Goal: Task Accomplishment & Management: Complete application form

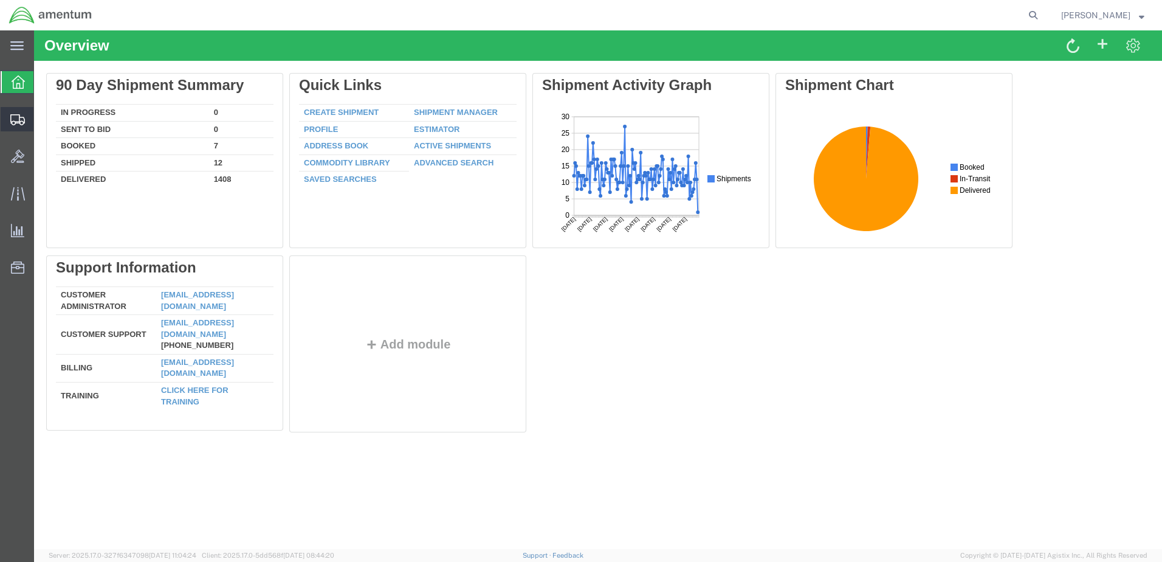
click at [0, 0] on span "Create Shipment" at bounding box center [0, 0] width 0 height 0
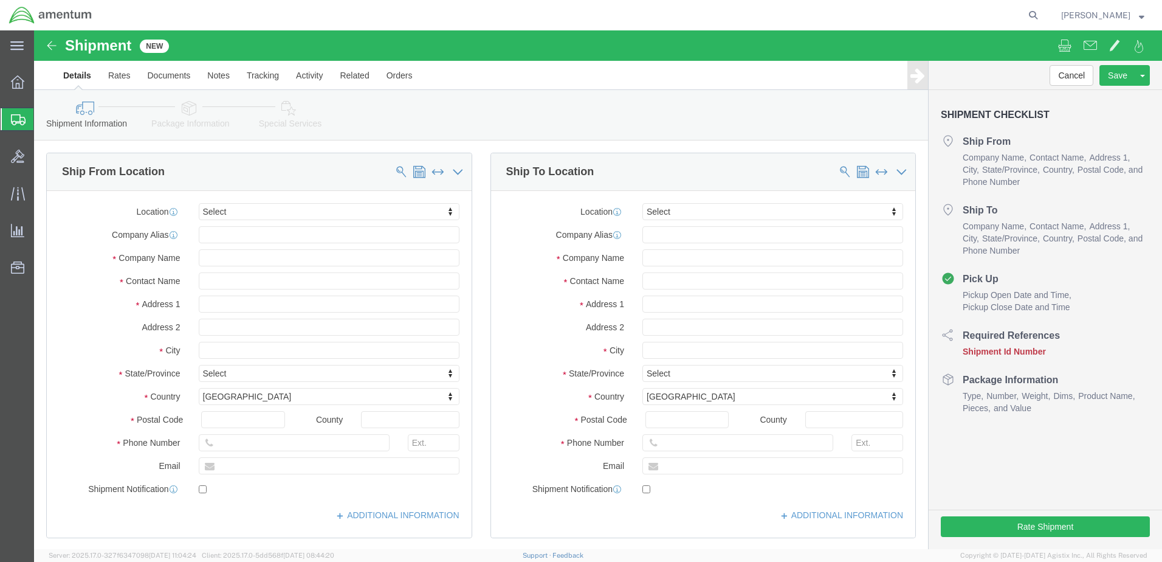
select select
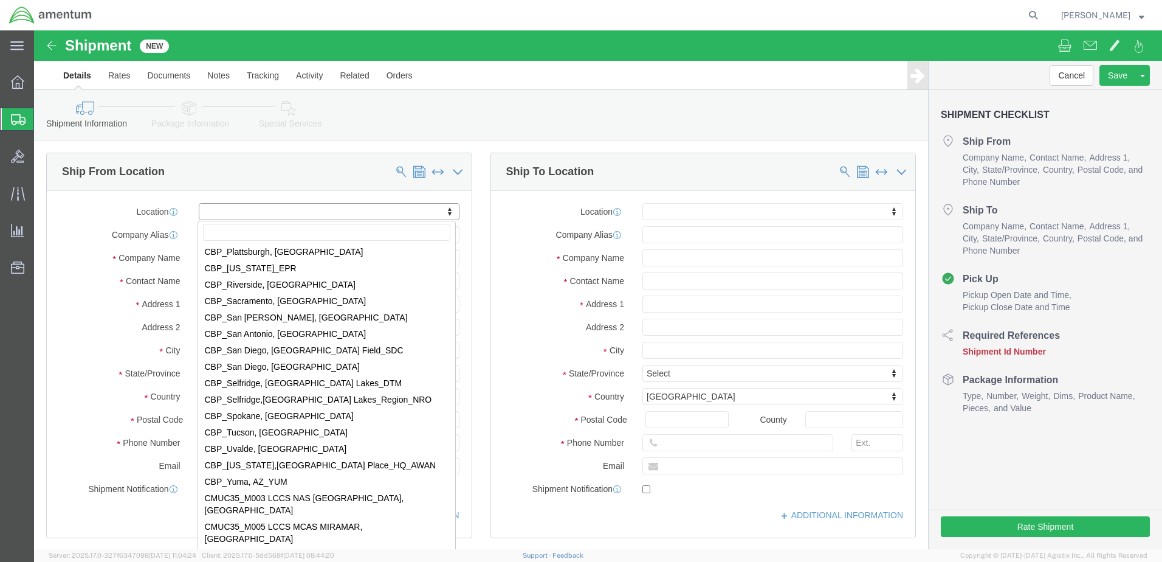
scroll to position [2614, 0]
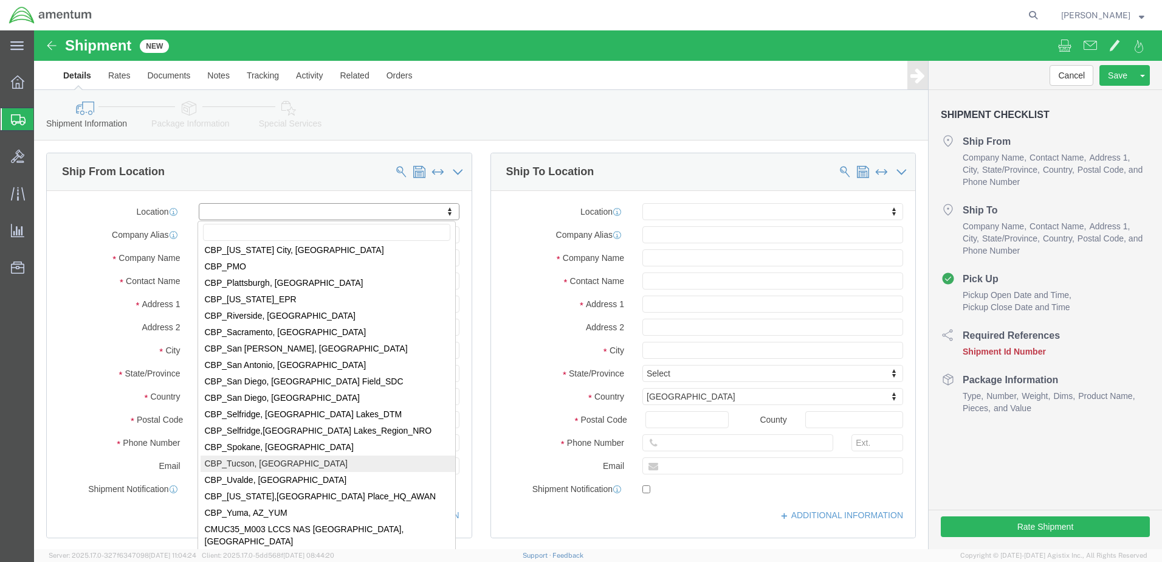
select select "49949"
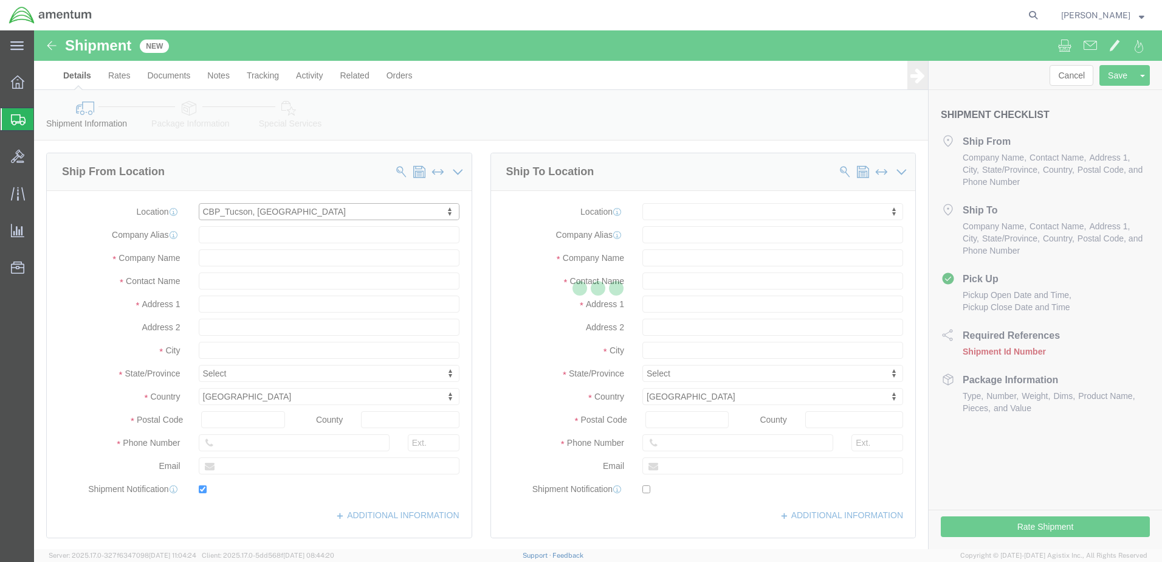
type input "[STREET_ADDRESS]"
type input "[PERSON_NAME] [GEOGRAPHIC_DATA]"
type input "85707"
type input "[PHONE_NUMBER]"
type input "[PERSON_NAME][EMAIL_ADDRESS][PERSON_NAME][DOMAIN_NAME]"
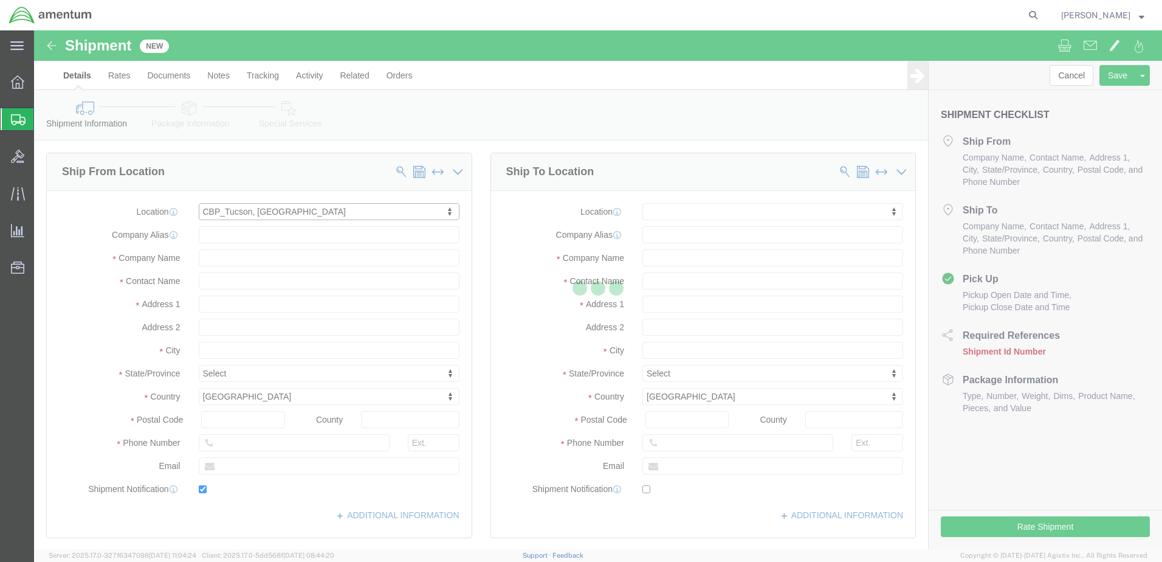
checkbox input "true"
type input "Amentum Services, Inc"
type input "[PERSON_NAME]"
type input "DM AFB"
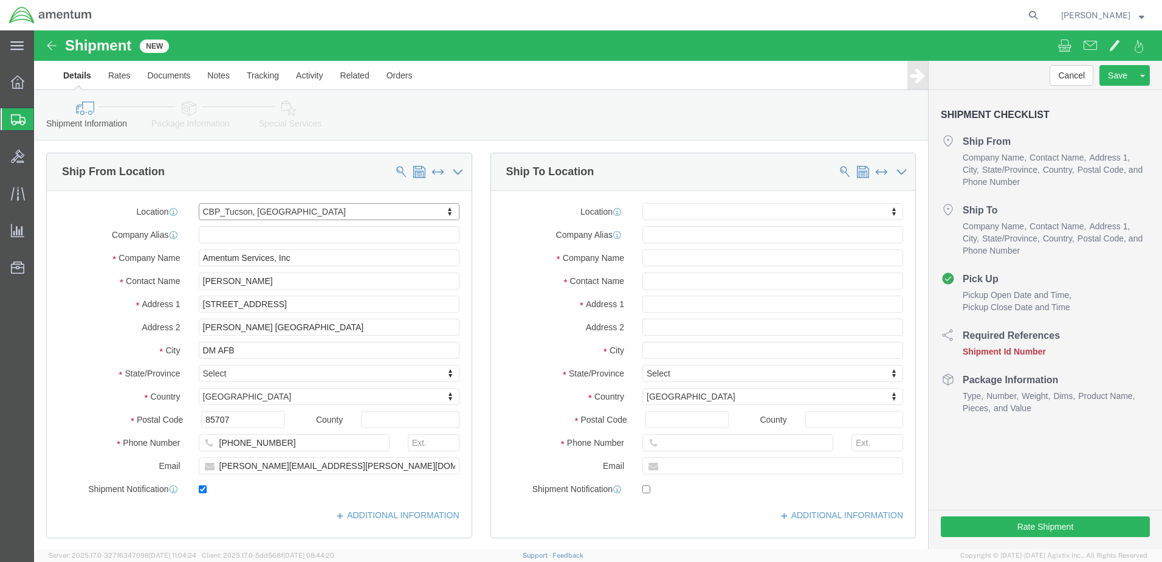
select select "AZ"
drag, startPoint x: 227, startPoint y: 254, endPoint x: 141, endPoint y: 263, distance: 86.7
click div "Contact Name [PERSON_NAME]"
type input "[PERSON_NAME]"
drag, startPoint x: 312, startPoint y: 440, endPoint x: 174, endPoint y: 443, distance: 138.0
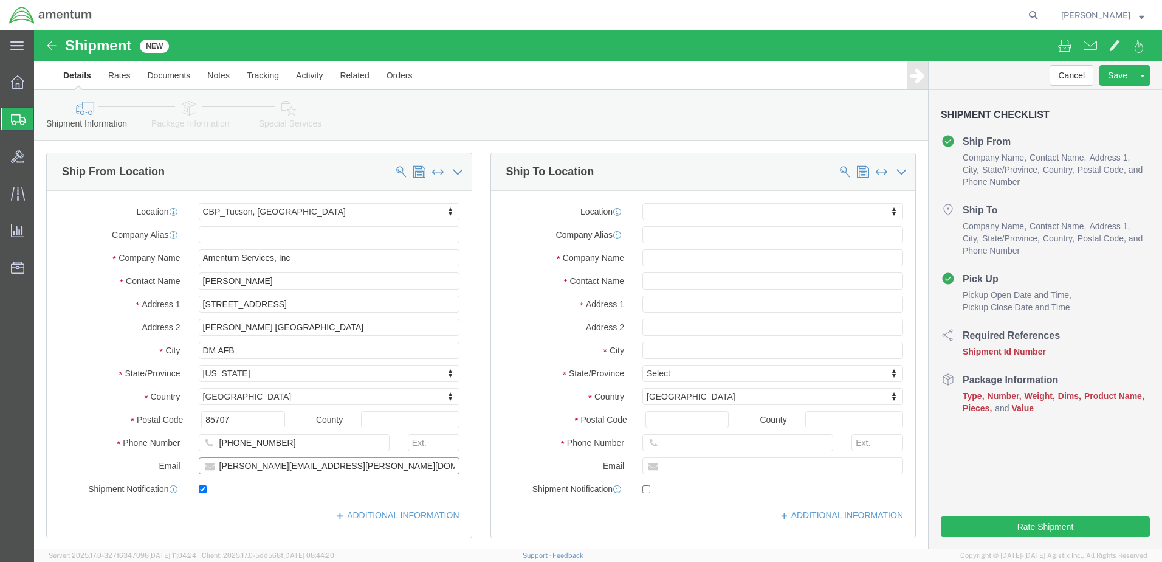
click input "[PERSON_NAME][EMAIL_ADDRESS][PERSON_NAME][DOMAIN_NAME]"
type input "[PERSON_NAME][EMAIL_ADDRESS][PERSON_NAME][DOMAIN_NAME]"
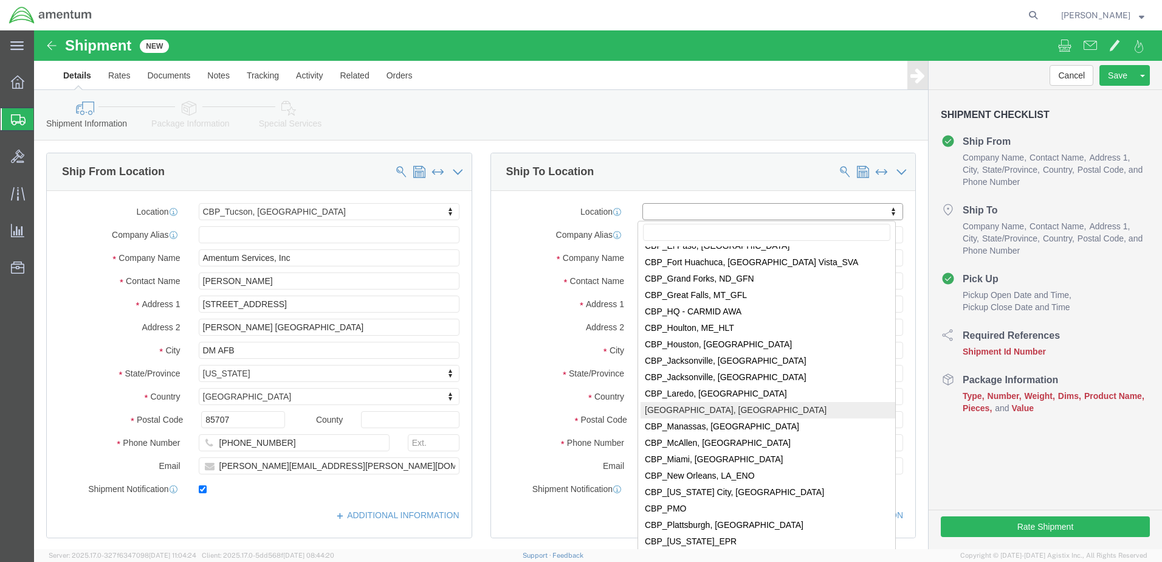
scroll to position [2371, 0]
select select "49925"
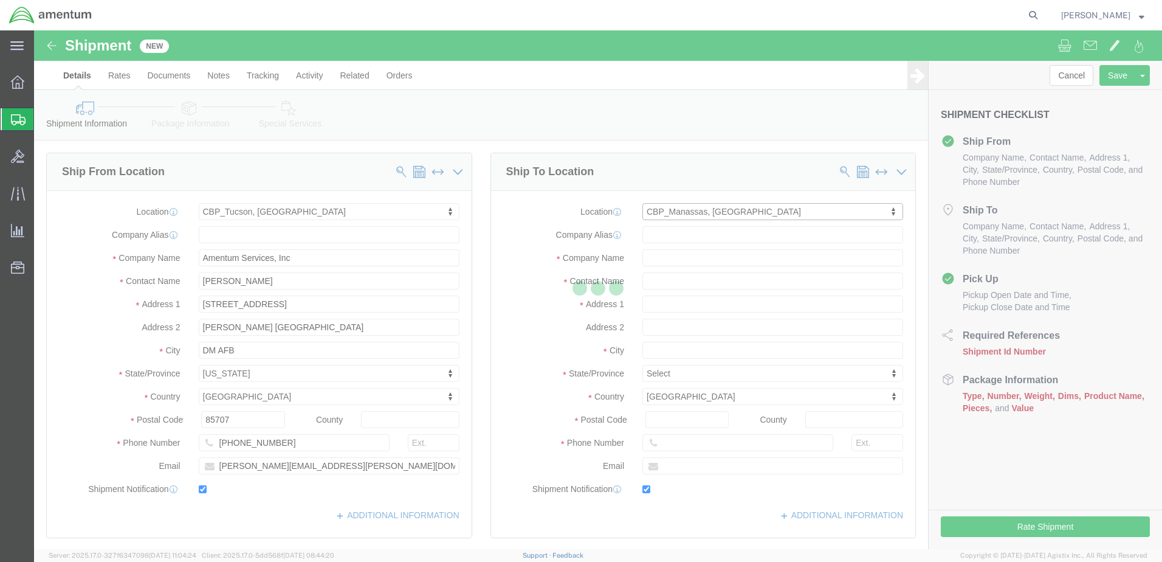
type input "[STREET_ADDRESS]"
type input "20110"
type input "[PHONE_NUMBER]"
type input "236"
type input "[PERSON_NAME][EMAIL_ADDRESS][PERSON_NAME][DOMAIN_NAME]"
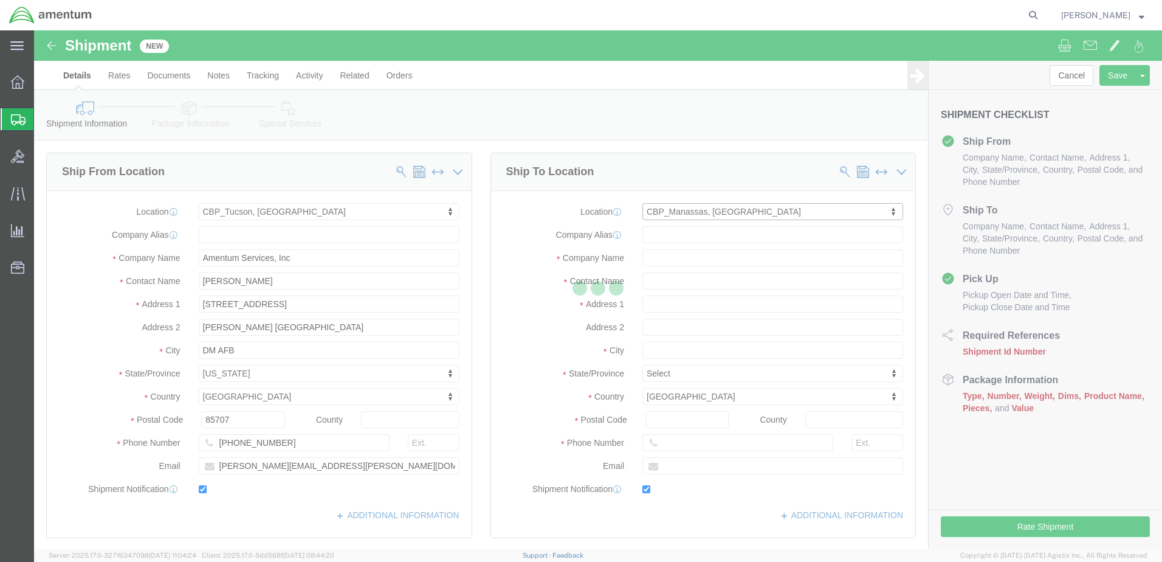
checkbox input "true"
type input "Amentum Services, Inc"
type input "[PERSON_NAME]"
type input "Manassas"
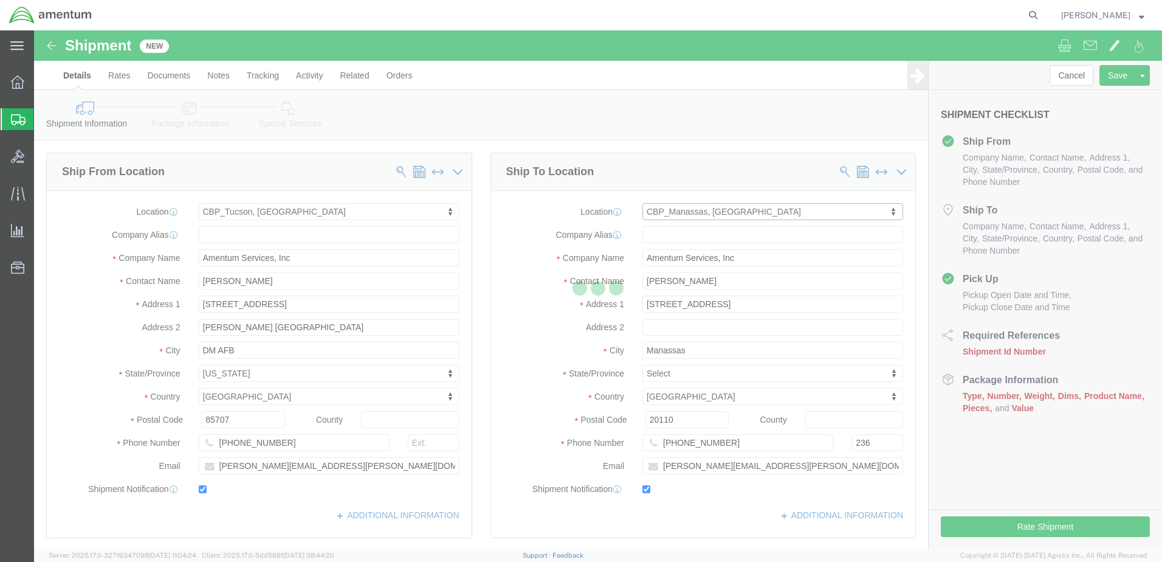
select select "VA"
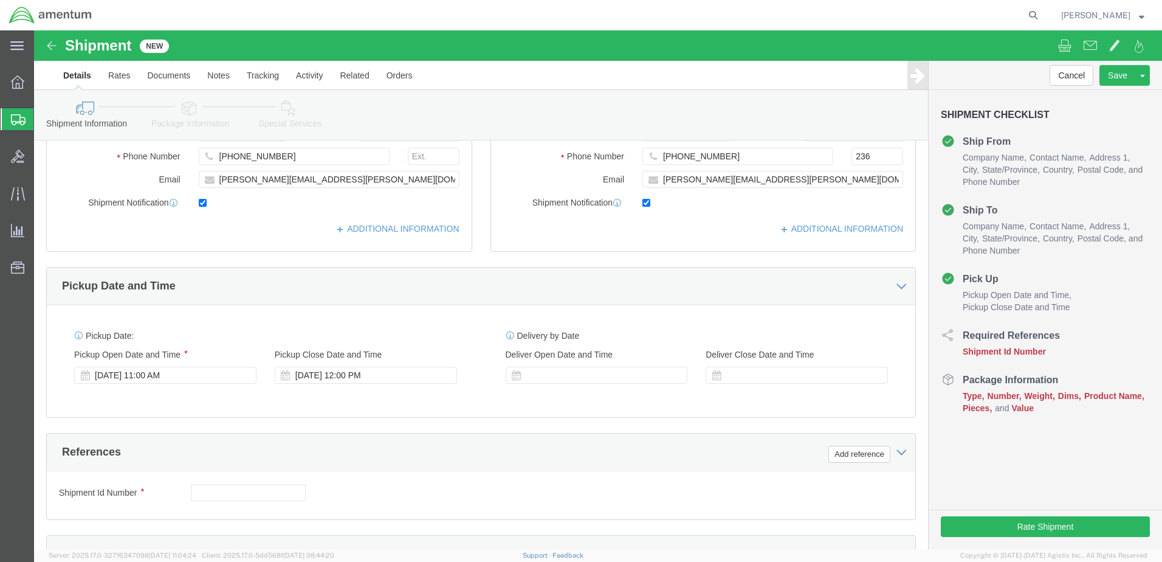
scroll to position [304, 0]
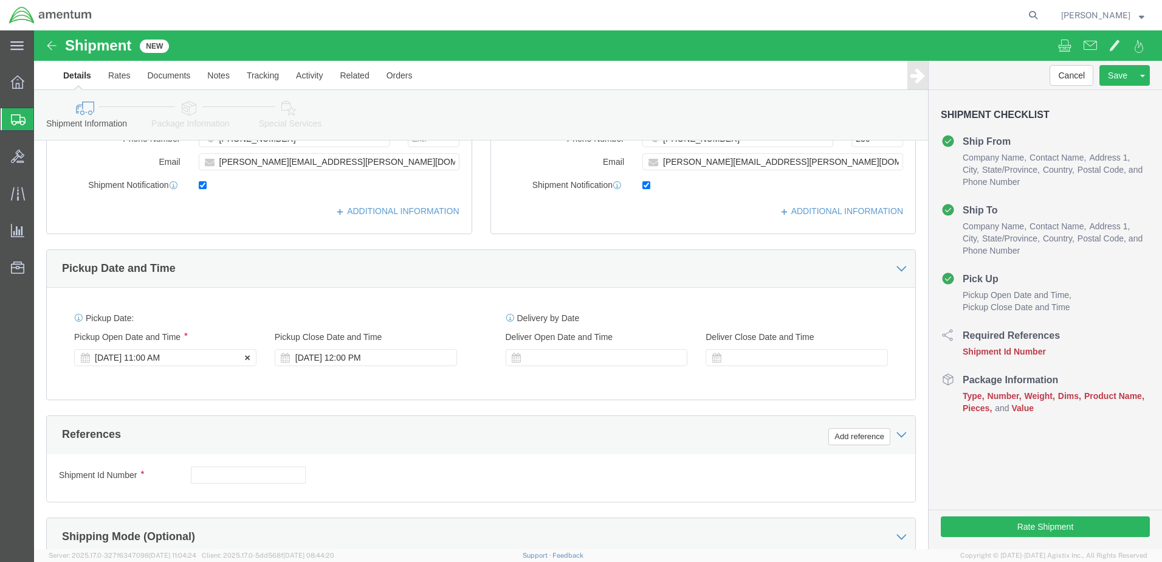
click div "[DATE] 11:00 AM"
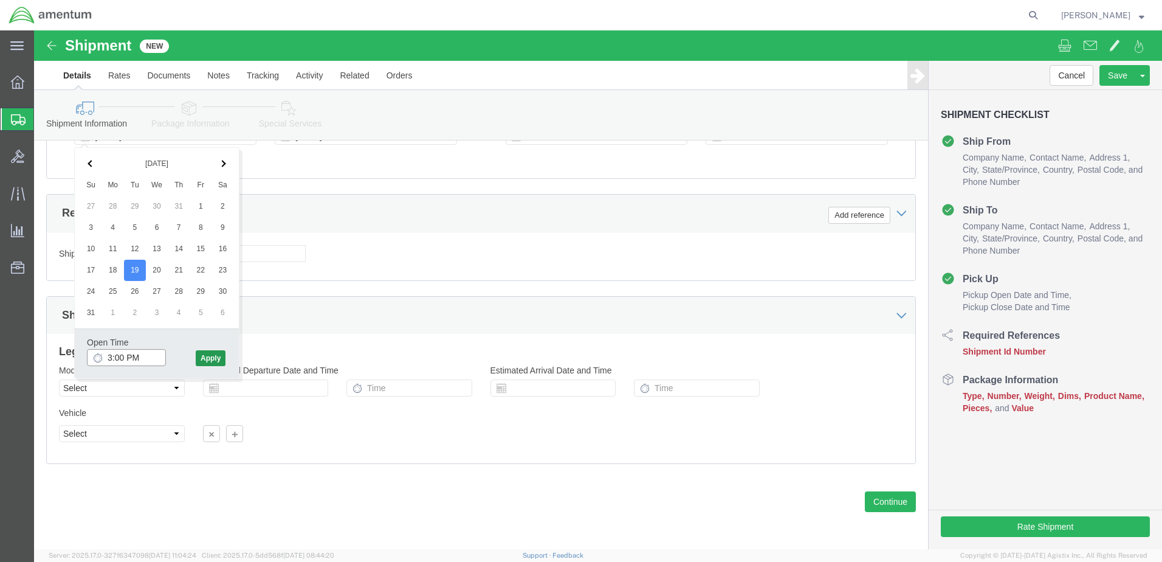
type input "3:00 PM"
click button "Apply"
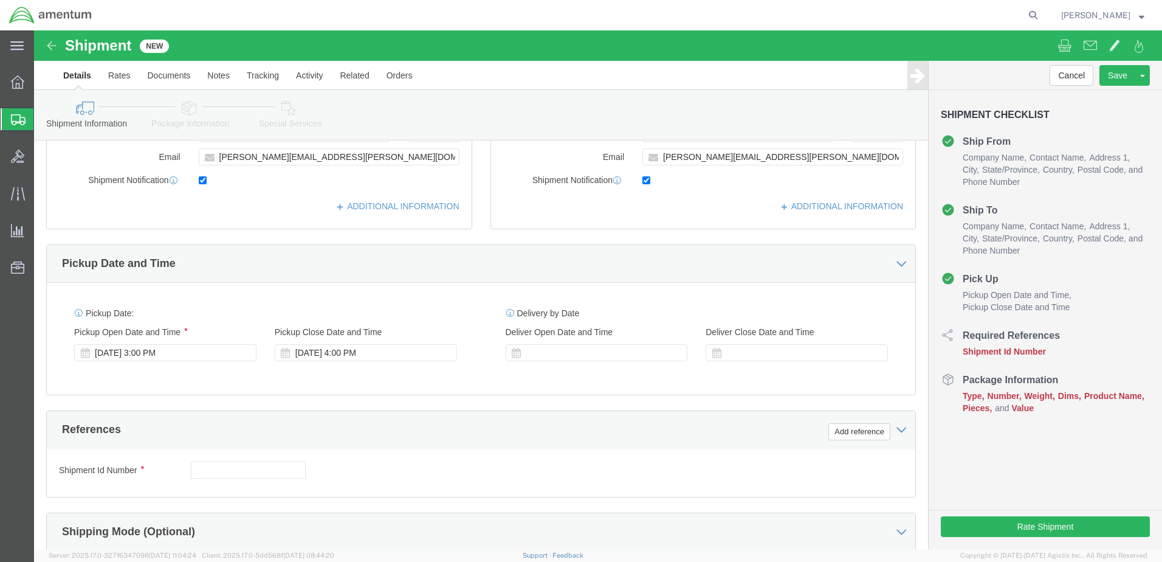
scroll to position [464, 0]
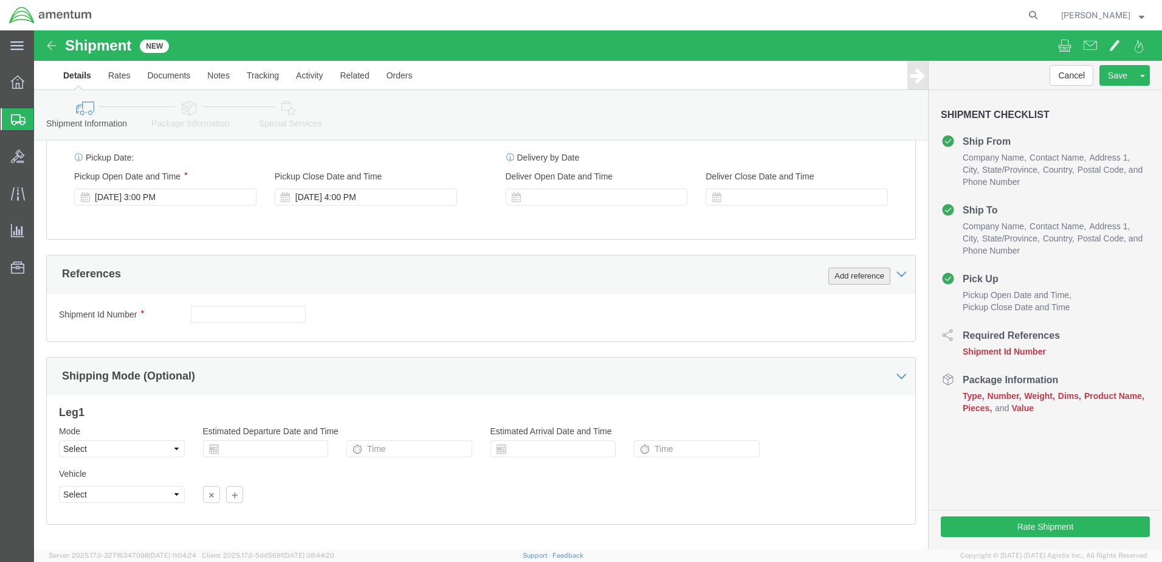
click button "Add reference"
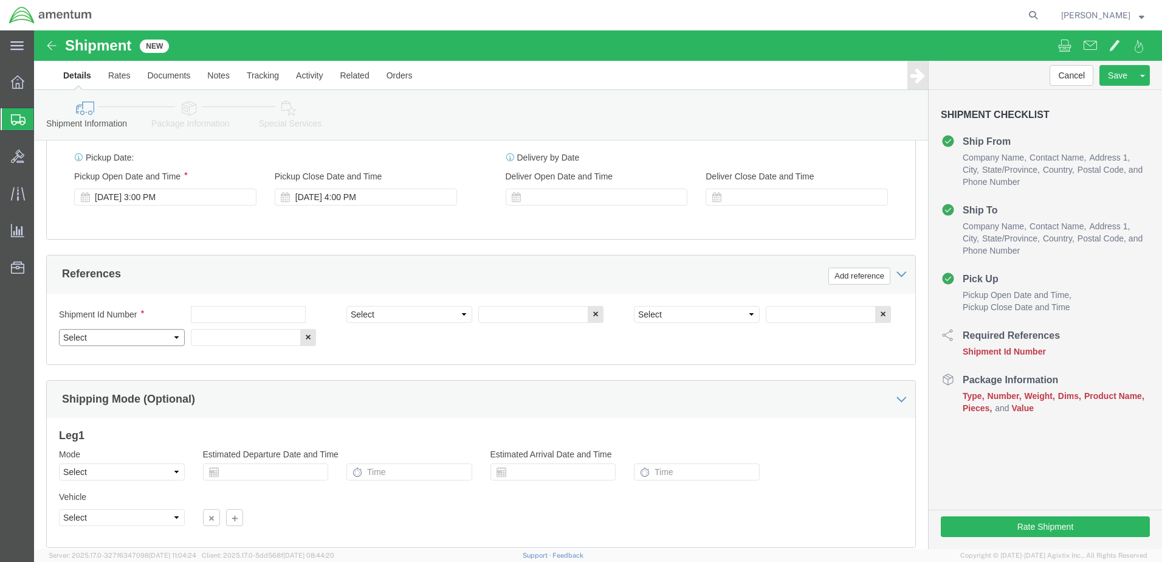
click select "Select Account Type Activity ID Airline Appointment Number ASN Batch Request # …"
select select "PROJNUM"
click select "Select Account Type Activity ID Airline Appointment Number ASN Batch Request # …"
click input "text"
type input "6118.03.03.2219.000.WTU.0000"
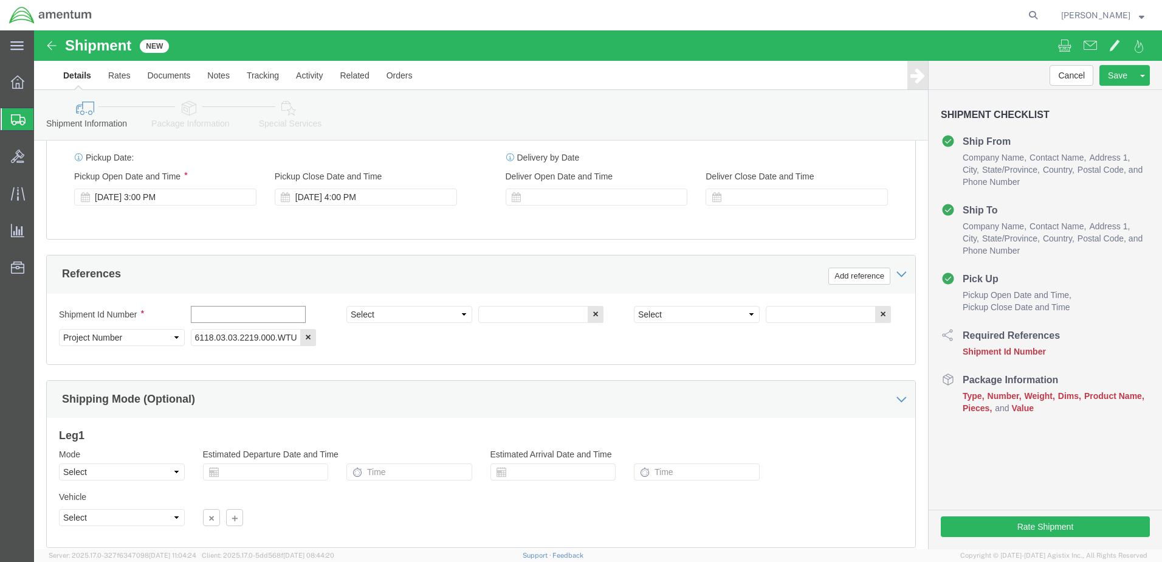
click input "text"
paste input "USAGE 325343"
type input "USAGE 325343"
click select "Select Account Type Activity ID Airline Appointment Number ASN Batch Request # …"
select select "CUSTREF"
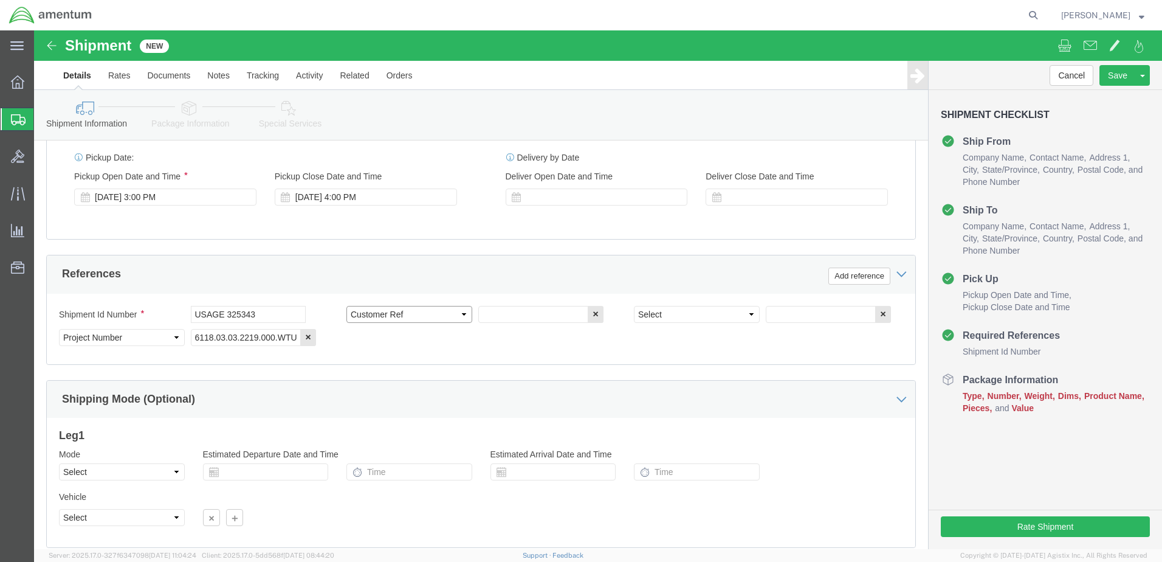
click select "Select Account Type Activity ID Airline Appointment Number ASN Batch Request # …"
paste input "USAGE 325343"
type input "USAGE 325343"
click select "Select Account Type Activity ID Airline Appointment Number ASN Batch Request # …"
select select "DEPT"
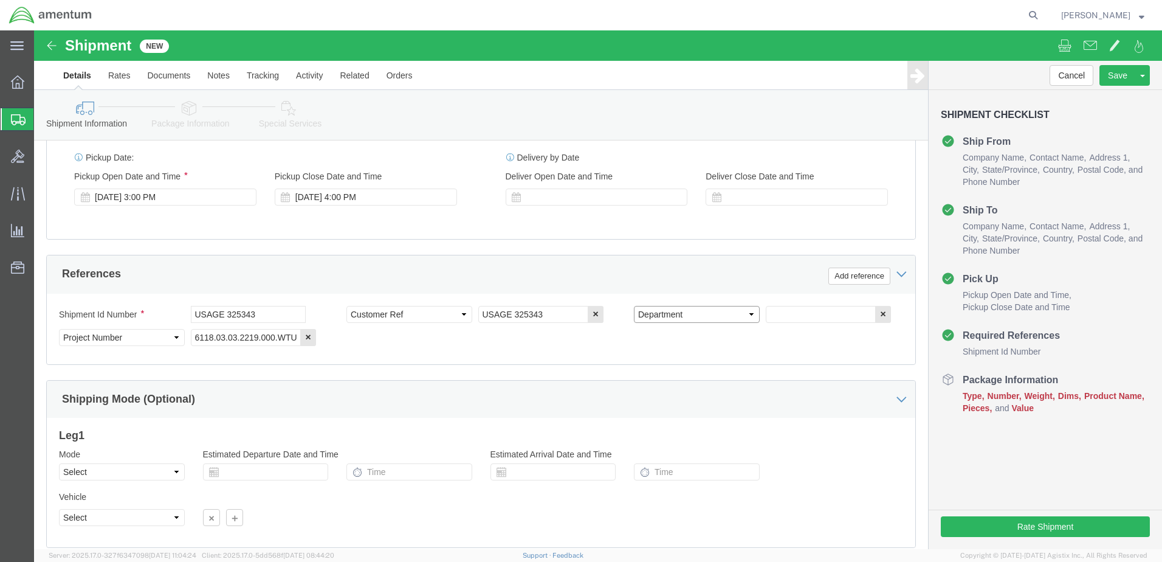
click select "Select Account Type Activity ID Airline Appointment Number ASN Batch Request # …"
click input "text"
type input "CBP"
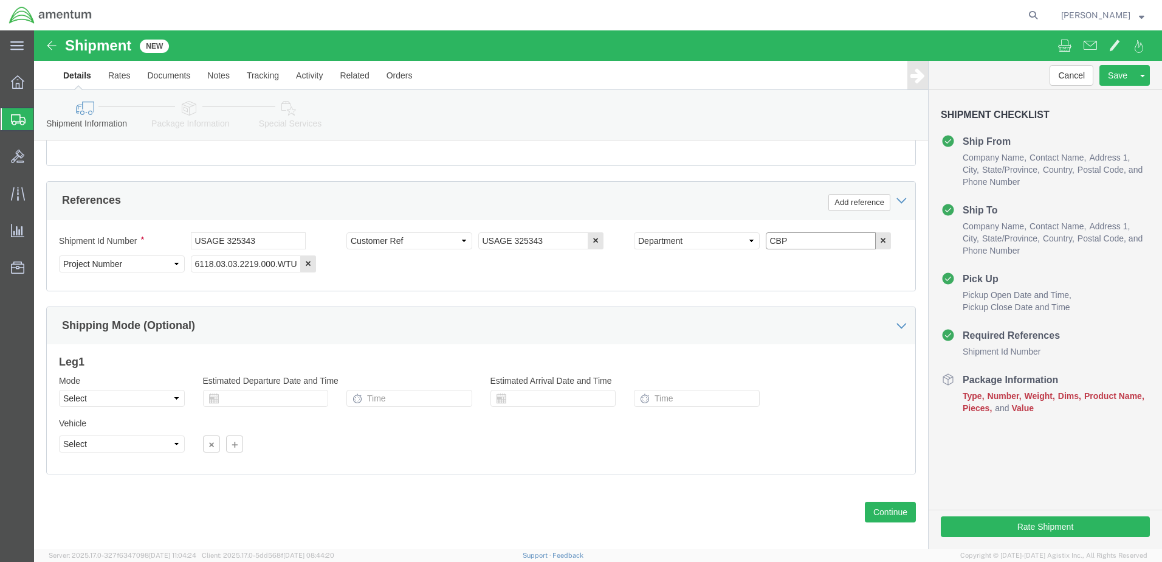
scroll to position [548, 0]
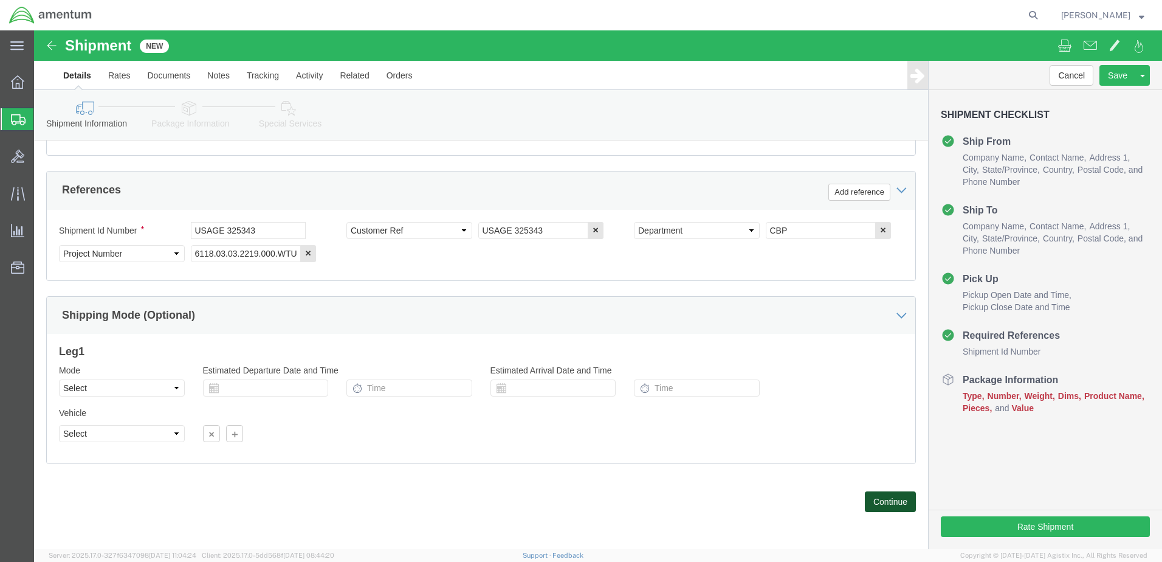
click button "Continue"
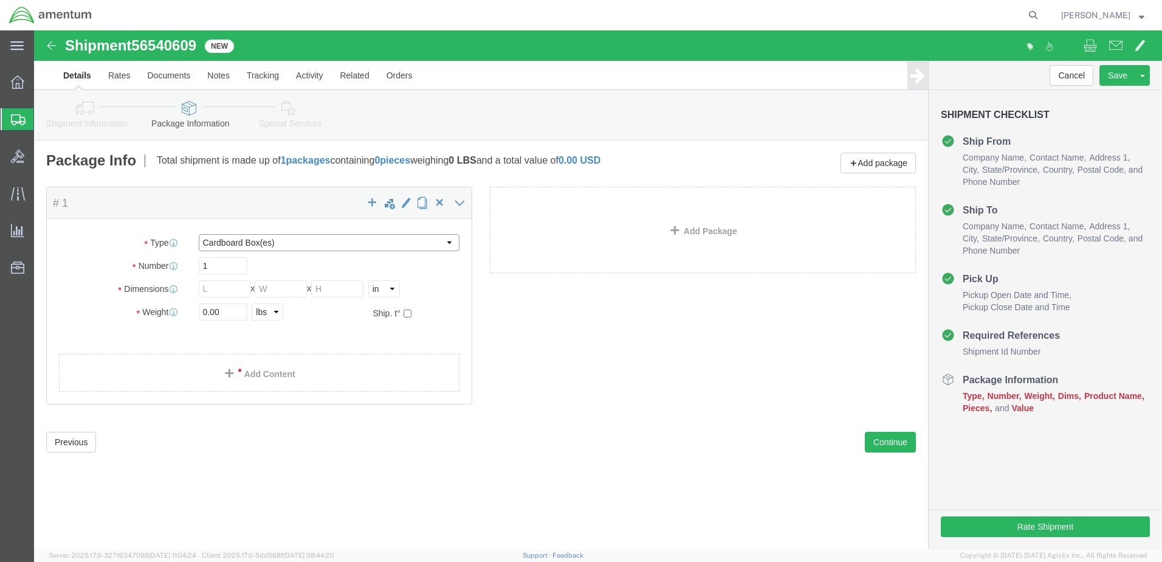
click select "Select BCK Boxes Bale(s) Basket(s) Bolt(s) Bottle(s) Buckets Bulk Bundle(s) Can…"
select select "SBX"
click select "Select BCK Boxes Bale(s) Basket(s) Bolt(s) Bottle(s) Buckets Bulk Bundle(s) Can…"
type input "12.25"
type input "11.00"
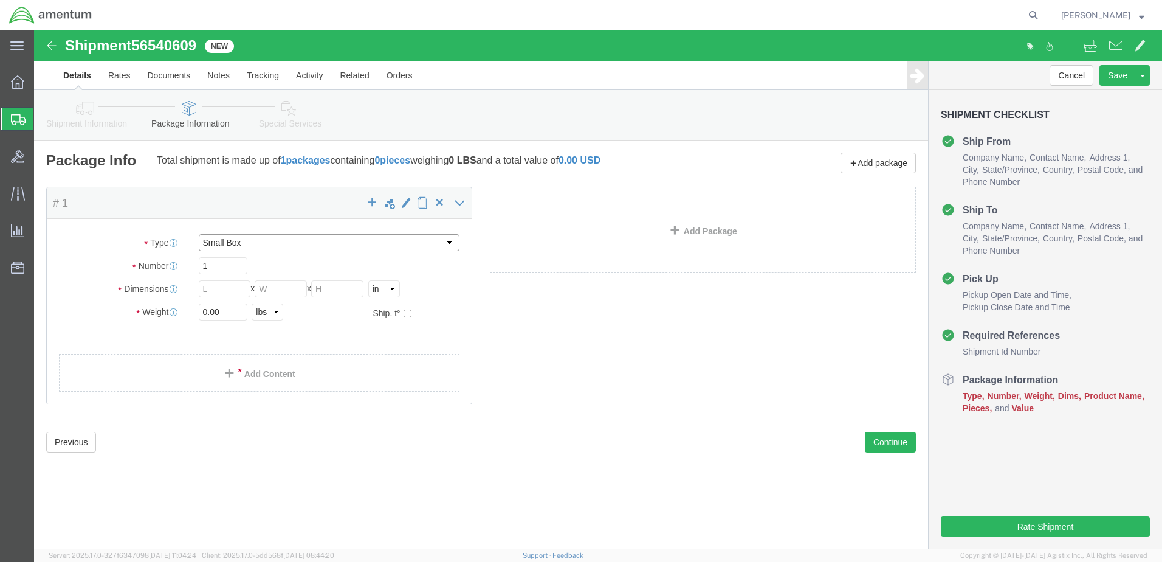
type input "1.50"
drag, startPoint x: 188, startPoint y: 278, endPoint x: 157, endPoint y: 287, distance: 31.6
click div "0.00 Select kgs lbs"
type input "1"
click div "Package Content # 1 1 x Small Box Package Type Select BCK Boxes Bale(s) Basket(…"
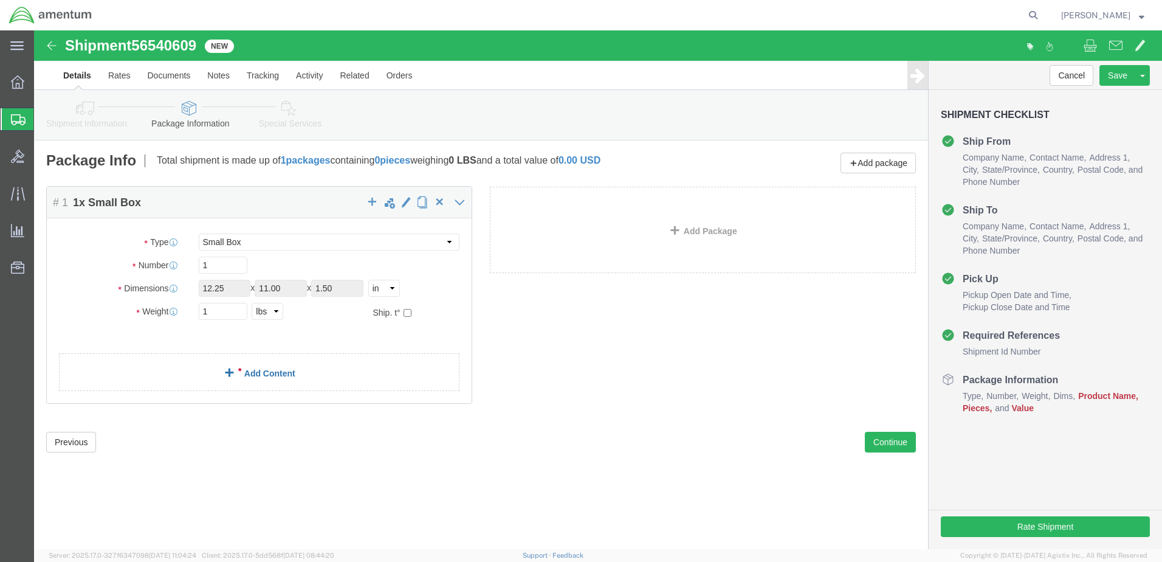
click div "Package Content # 1 1 x Small Box Package Type Select BCK Boxes Bale(s) Basket(…"
click link "Add Content"
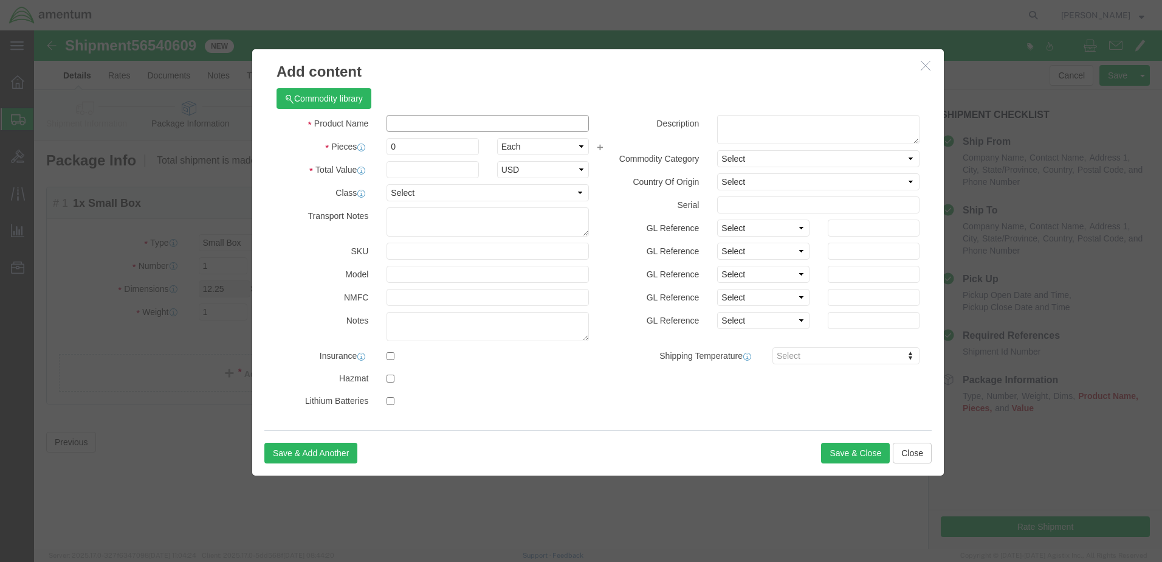
click input "text"
type input "ACFT PART"
select select "US"
drag, startPoint x: 363, startPoint y: 115, endPoint x: 356, endPoint y: 115, distance: 7.9
drag, startPoint x: 368, startPoint y: 116, endPoint x: 337, endPoint y: 120, distance: 31.3
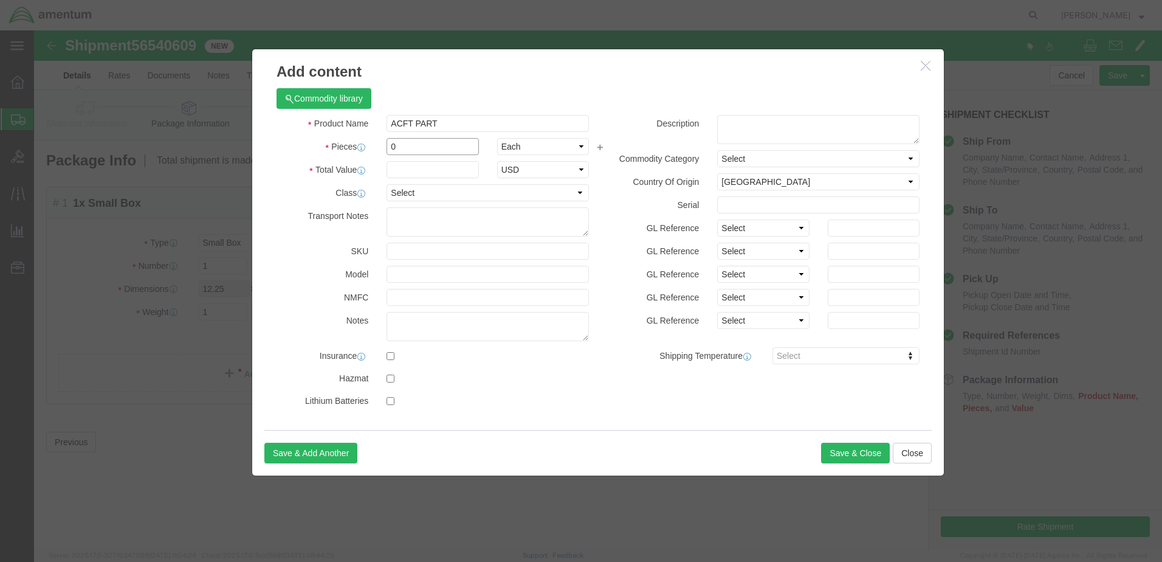
click div "Pieces 0 Select Bag Barrels 100Board Feet Bottle Box Blister Pack Carats Can Ca…"
type input "8"
click input "text"
type input "72.00"
select select "USD"
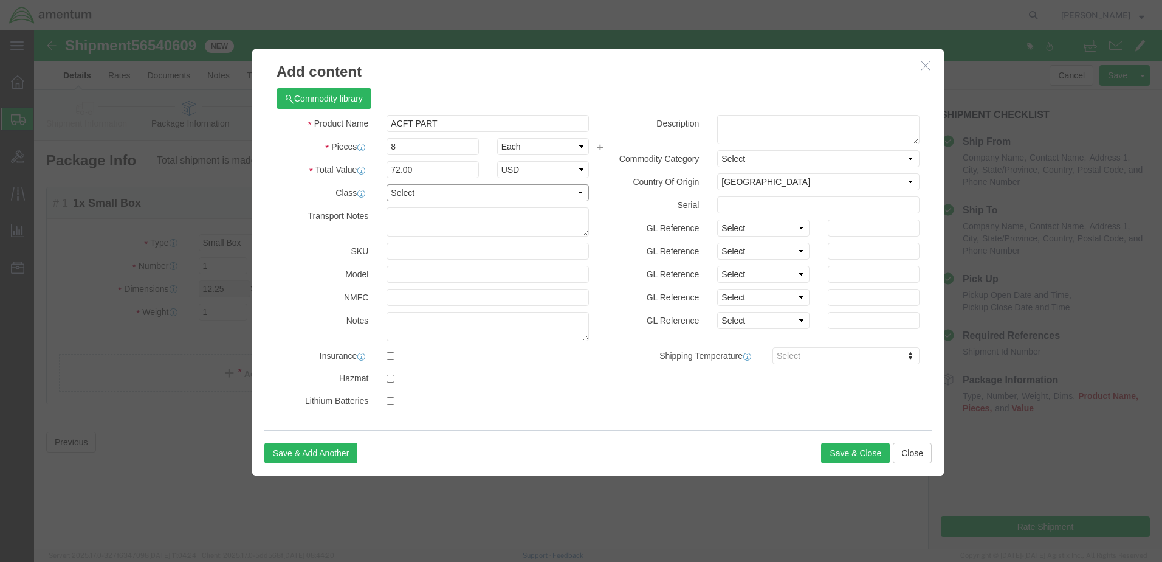
click select "Select 50 55 60 65 70 85 92.5 100 125 175 250 300 400"
select select "125"
click select "Select 50 55 60 65 70 85 92.5 100 125 175 250 300 400"
paste textarea "USAGE 325343"
drag, startPoint x: 690, startPoint y: 105, endPoint x: 760, endPoint y: 92, distance: 71.1
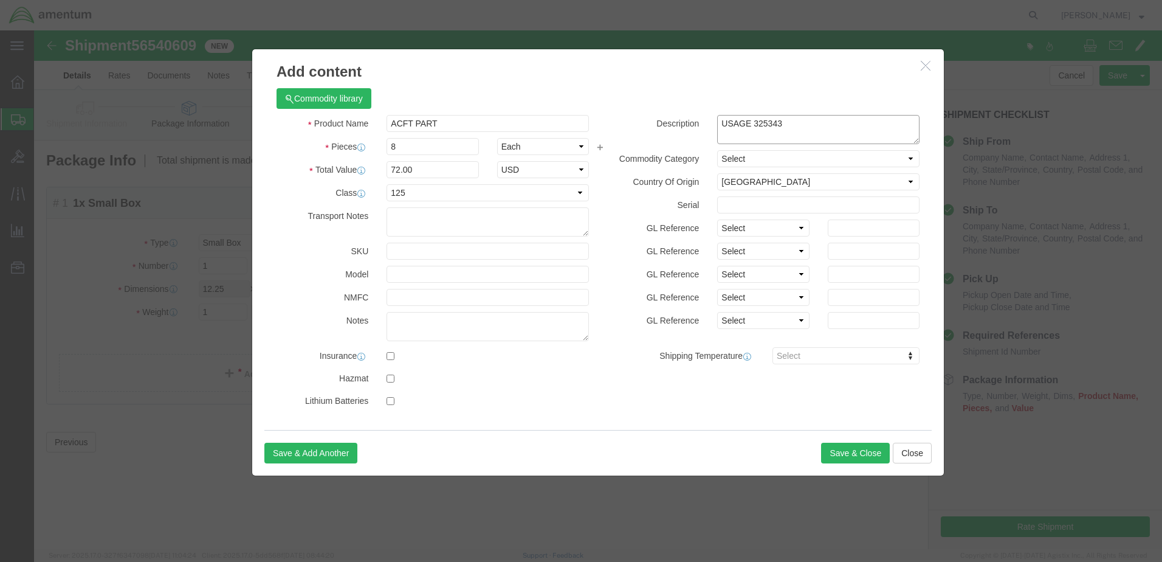
click textarea "USAGE 325343"
paste textarea "ITDE-070525"
type textarea "USAGE 325343/ ITDE-070525"
click button "Save & Close"
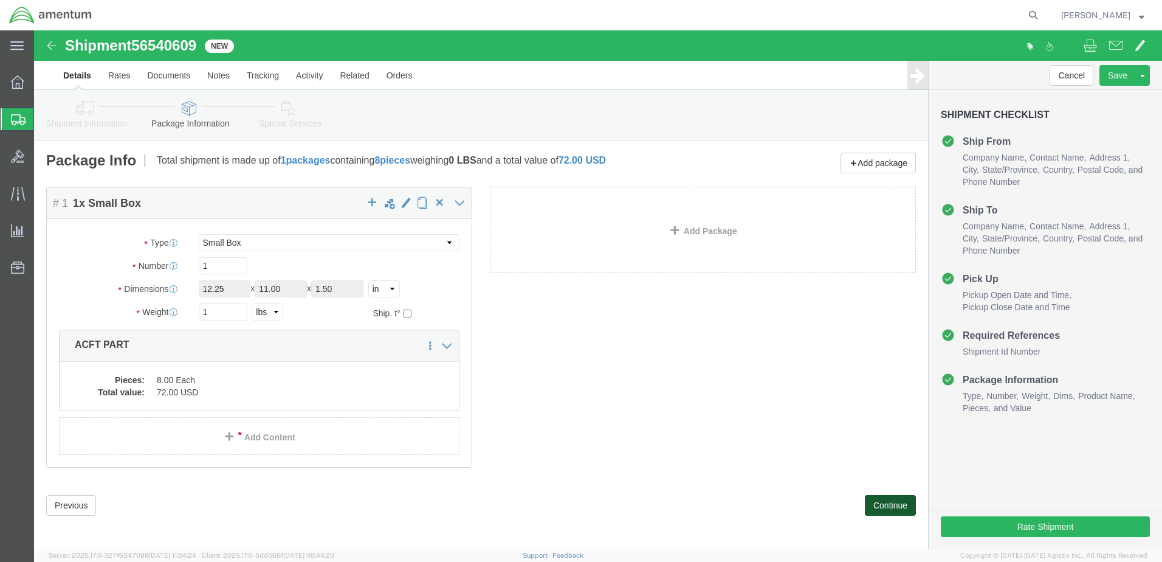
click button "Continue"
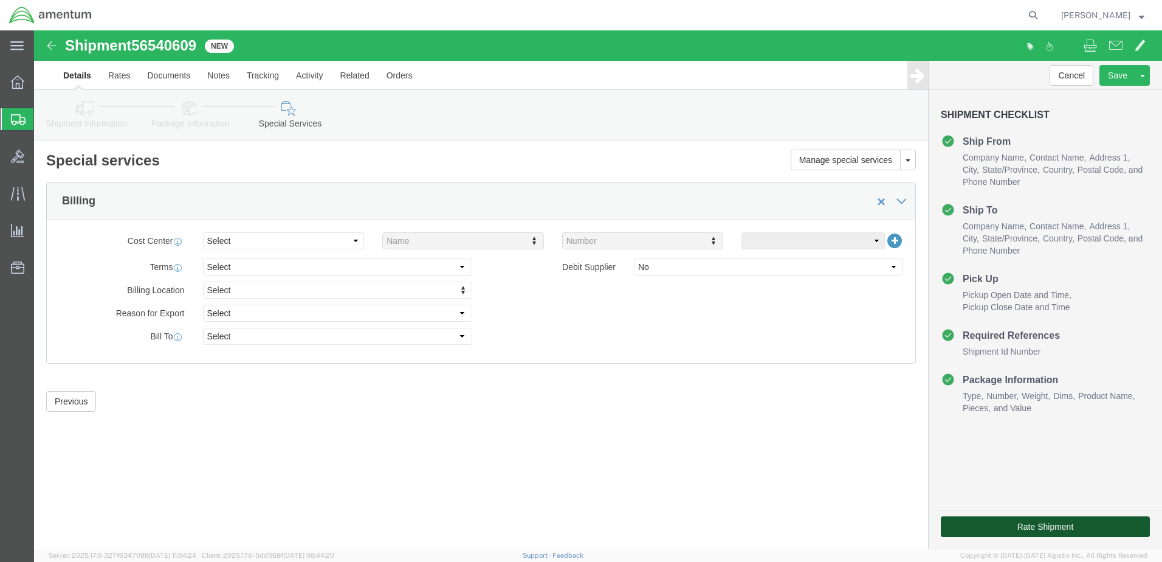
click button "Rate Shipment"
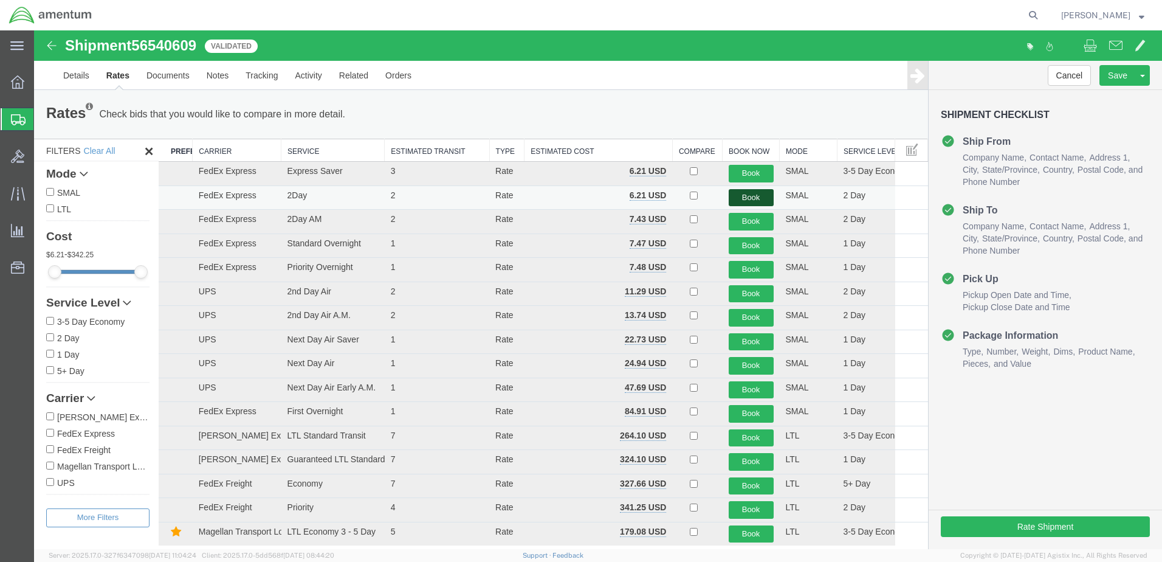
click at [743, 195] on button "Book" at bounding box center [751, 198] width 45 height 18
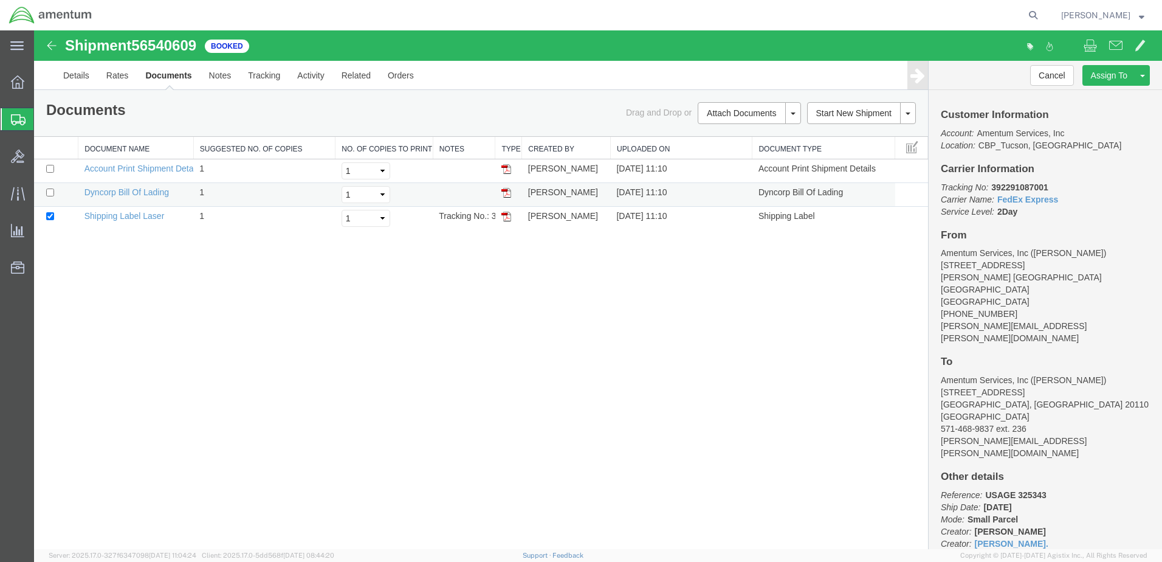
click at [506, 194] on img at bounding box center [506, 193] width 10 height 10
click at [506, 218] on img at bounding box center [506, 217] width 10 height 10
click at [1107, 11] on span "[PERSON_NAME]" at bounding box center [1095, 15] width 69 height 13
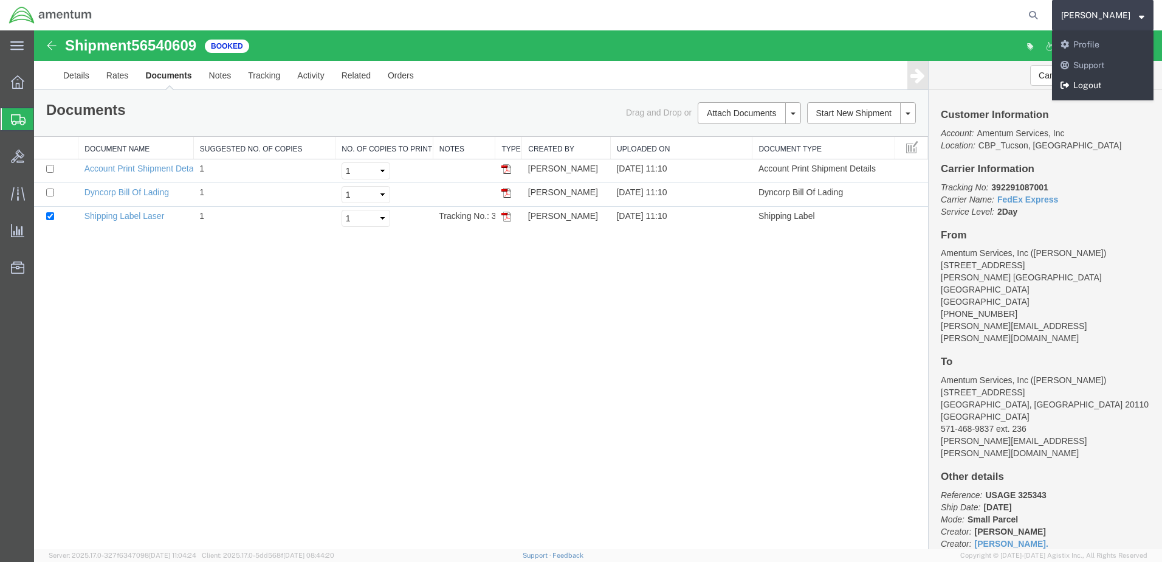
click at [1097, 84] on link "Logout" at bounding box center [1103, 85] width 102 height 21
